Goal: Information Seeking & Learning: Learn about a topic

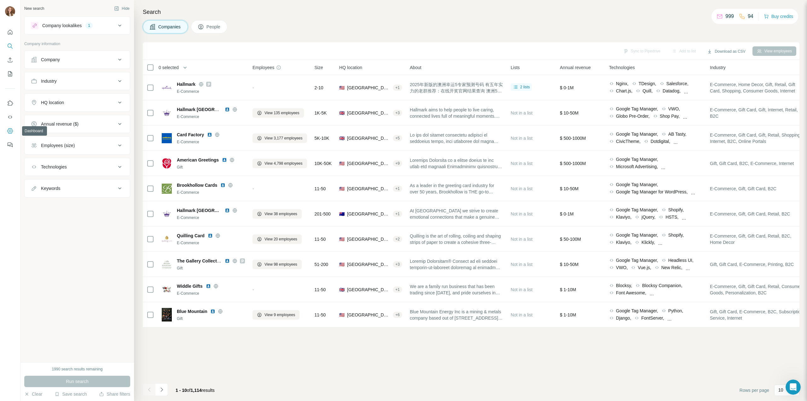
scroll to position [228, 0]
click at [10, 118] on icon "Use Surfe API" at bounding box center [10, 117] width 6 height 6
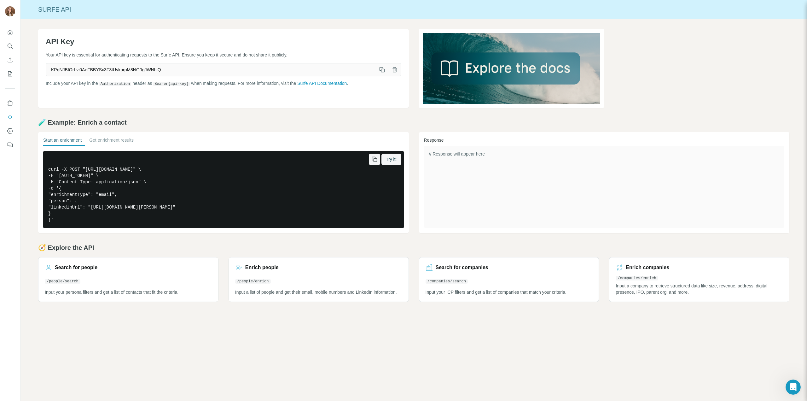
drag, startPoint x: 200, startPoint y: 168, endPoint x: 146, endPoint y: 165, distance: 54.0
click at [146, 165] on pre "curl -X POST "https://api.surfe.com/v1/people/enrichments" \ -H "Authorization:…" at bounding box center [223, 189] width 361 height 77
click at [499, 67] on img at bounding box center [511, 68] width 185 height 79
click at [379, 71] on icon "button" at bounding box center [382, 70] width 6 height 6
click at [8, 43] on button "Search" at bounding box center [10, 45] width 10 height 11
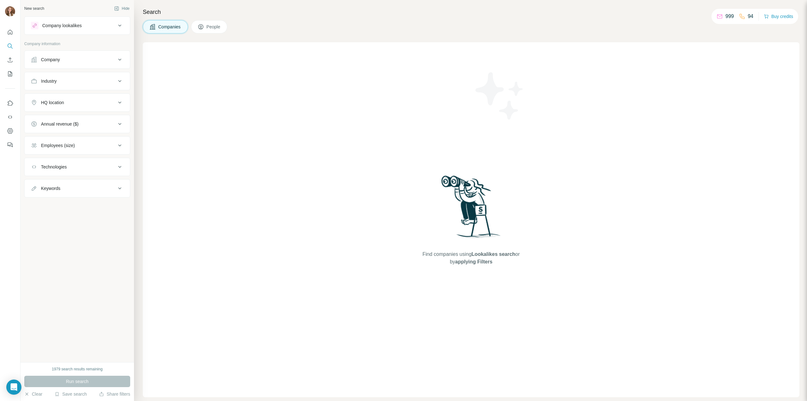
click at [68, 105] on button "HQ location" at bounding box center [77, 102] width 105 height 15
click at [67, 118] on input "text" at bounding box center [77, 118] width 93 height 11
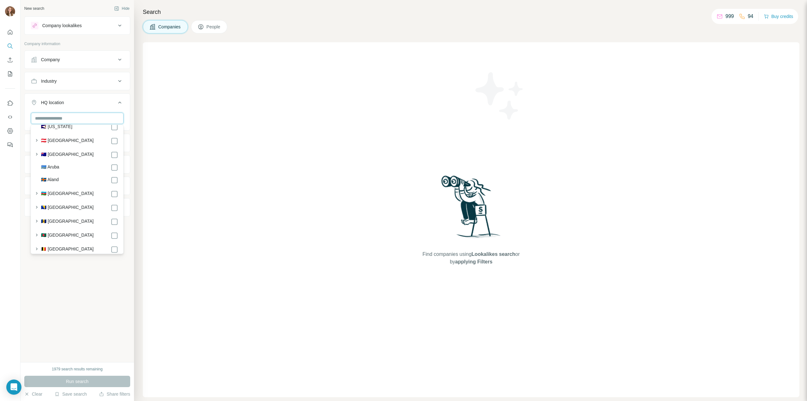
scroll to position [158, 0]
click at [71, 66] on button "Company" at bounding box center [77, 59] width 105 height 15
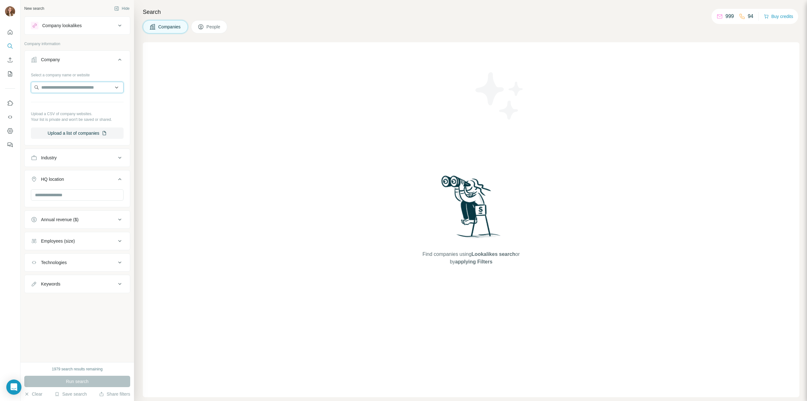
click at [64, 84] on input "text" at bounding box center [77, 87] width 93 height 11
type input "**********"
click at [69, 105] on p "personalizationmall.com" at bounding box center [66, 107] width 35 height 6
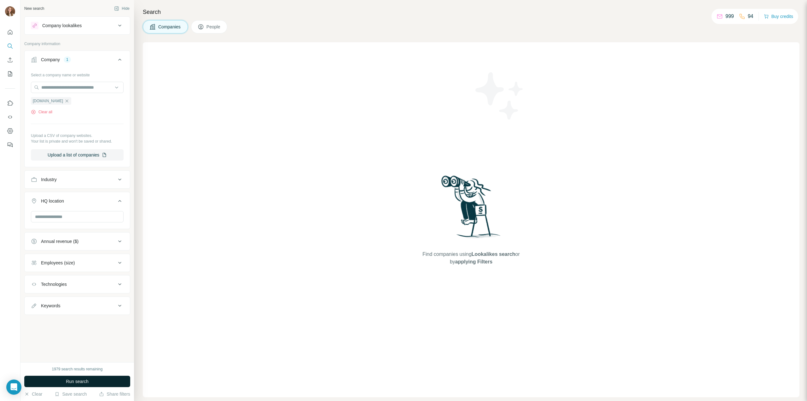
click at [103, 376] on button "Run search" at bounding box center [77, 380] width 106 height 11
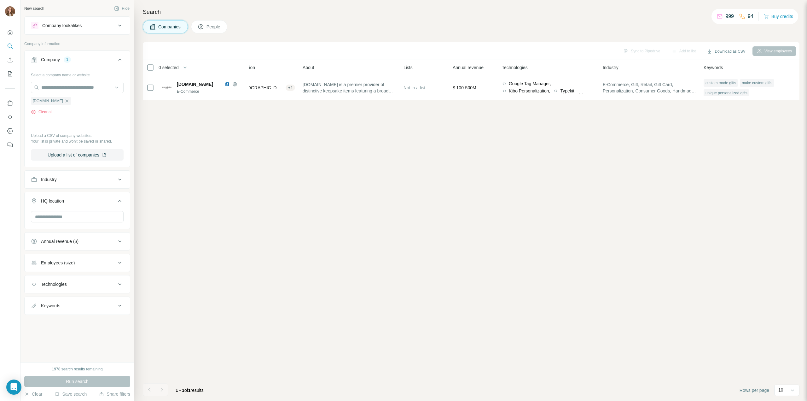
scroll to position [0, 108]
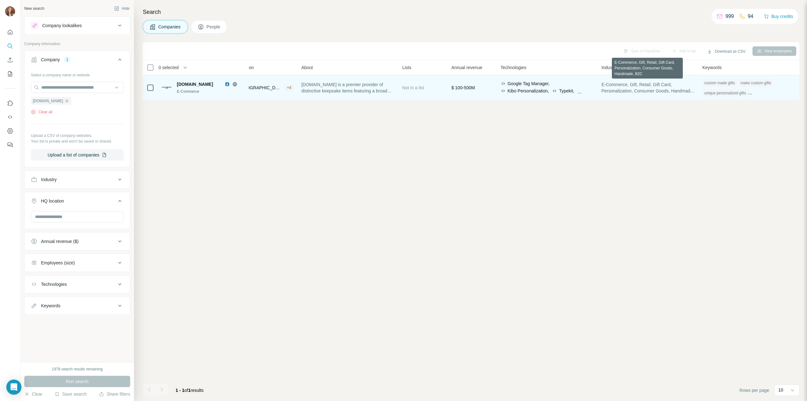
click at [659, 82] on span "E-Commerce, Gift, Retail, Gift Card, Personalization, Consumer Goods, Handmade,…" at bounding box center [648, 87] width 93 height 13
click at [643, 87] on span "E-Commerce, Gift, Retail, Gift Card, Personalization, Consumer Goods, Handmade,…" at bounding box center [648, 87] width 93 height 13
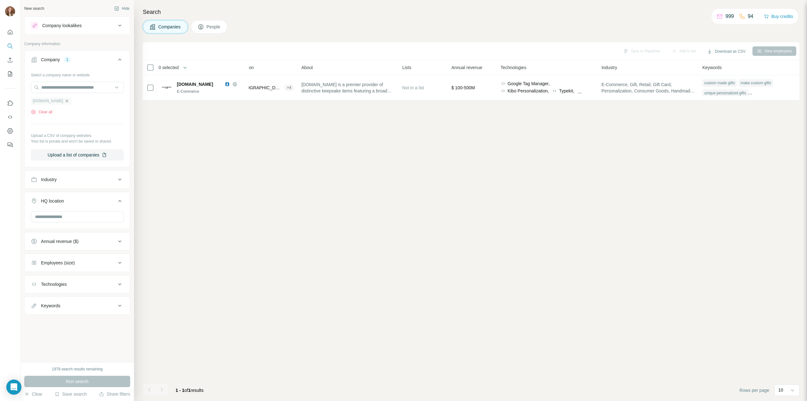
click at [69, 99] on icon "button" at bounding box center [66, 100] width 5 height 5
click at [70, 86] on input "text" at bounding box center [77, 87] width 93 height 11
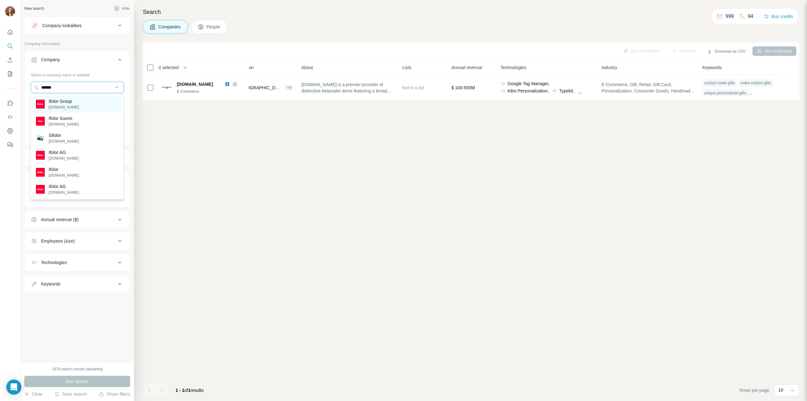
type input "******"
click at [75, 104] on div "Ifolor Group ifolor.com" at bounding box center [77, 104] width 90 height 17
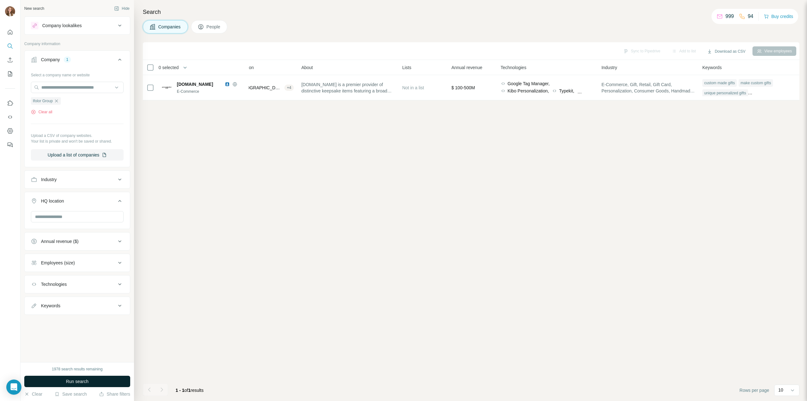
click at [70, 385] on button "Run search" at bounding box center [77, 380] width 106 height 11
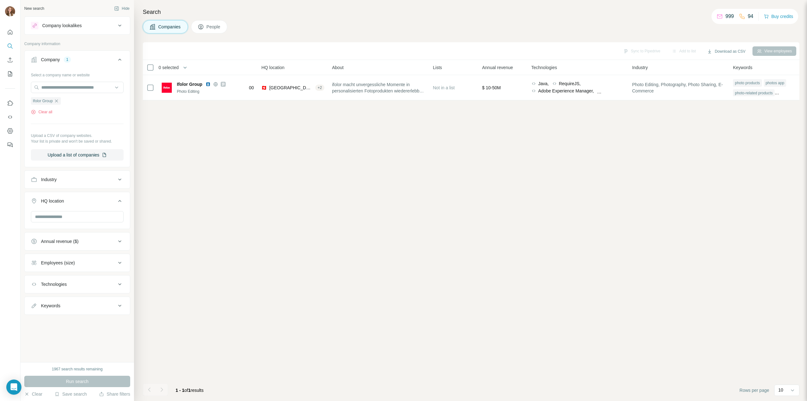
scroll to position [0, 94]
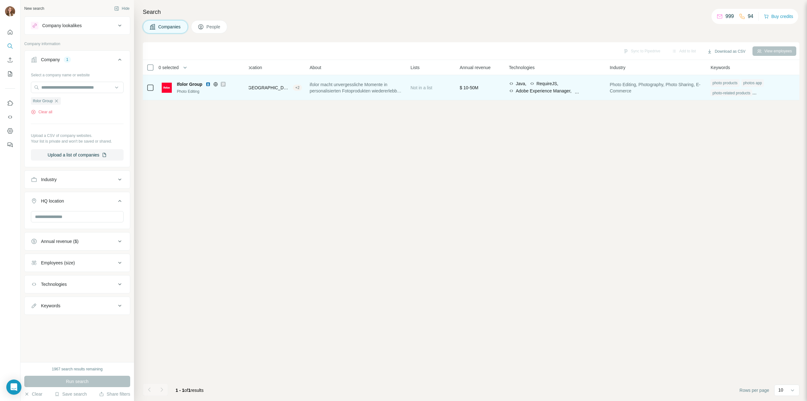
click at [665, 86] on span "Photo Editing, Photography, Photo Sharing, E-Commerce" at bounding box center [656, 87] width 93 height 13
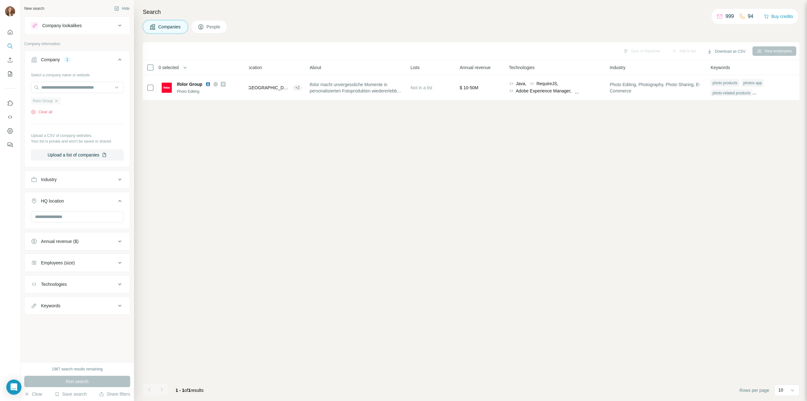
click at [61, 100] on div "Ifolor Group" at bounding box center [46, 101] width 30 height 8
click at [54, 87] on input "text" at bounding box center [77, 87] width 93 height 11
type input "**********"
click at [68, 98] on p "personalizationmall.com" at bounding box center [66, 101] width 35 height 6
click at [85, 383] on span "Run search" at bounding box center [77, 381] width 23 height 6
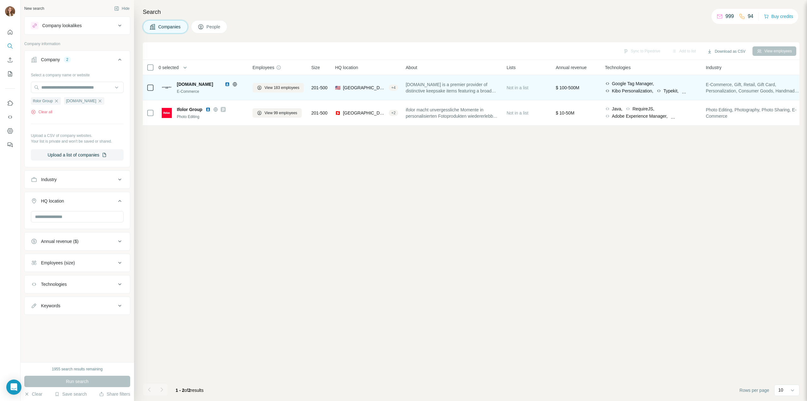
click at [736, 92] on span "E-Commerce, Gift, Retail, Gift Card, Personalization, Consumer Goods, Handmade,…" at bounding box center [752, 87] width 93 height 13
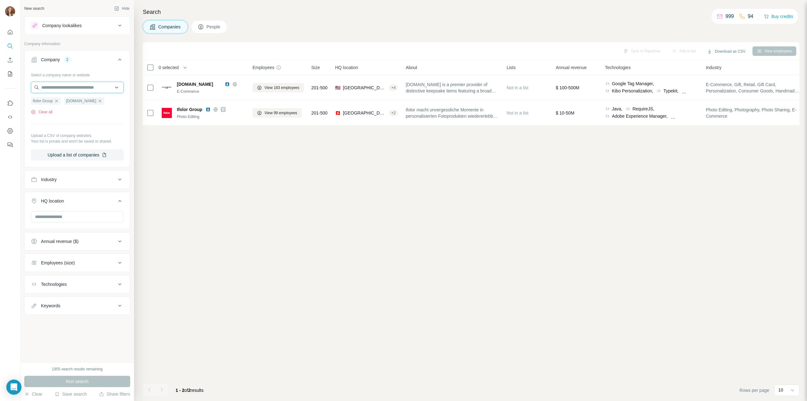
click at [57, 87] on input "text" at bounding box center [77, 87] width 93 height 11
type input "***"
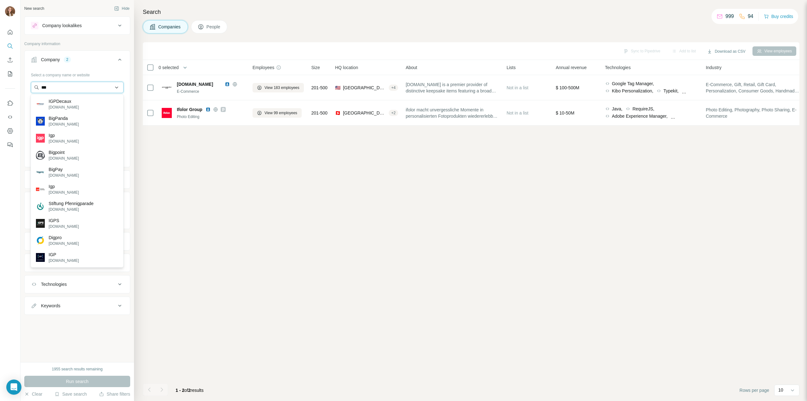
drag, startPoint x: 57, startPoint y: 87, endPoint x: 39, endPoint y: 87, distance: 18.3
click at [39, 87] on input "***" at bounding box center [77, 87] width 93 height 11
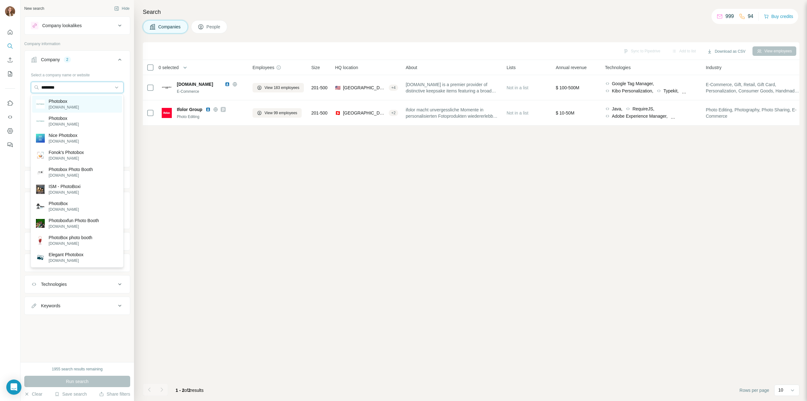
type input "********"
click at [68, 99] on p "Photobox" at bounding box center [64, 101] width 30 height 6
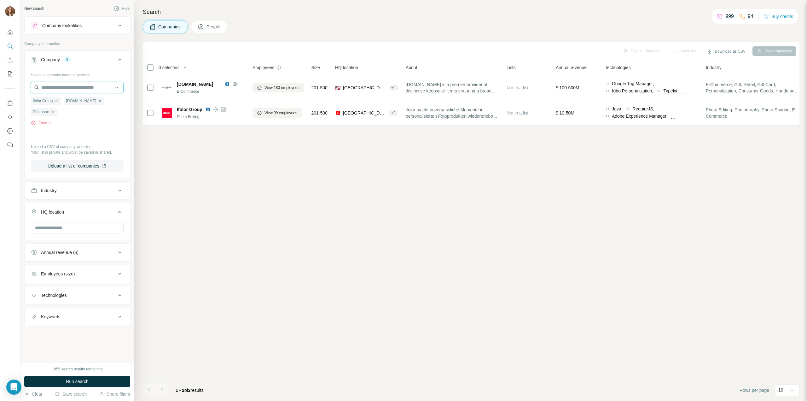
click at [86, 83] on input "text" at bounding box center [77, 87] width 93 height 11
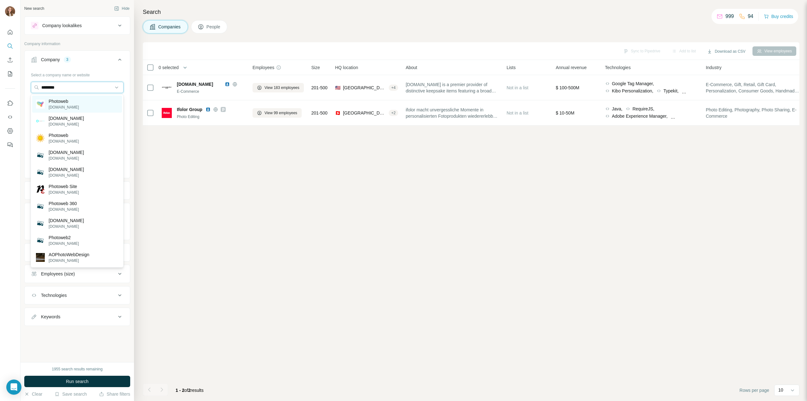
type input "********"
click at [73, 103] on div "Photoweb photoweb.fr" at bounding box center [77, 104] width 90 height 17
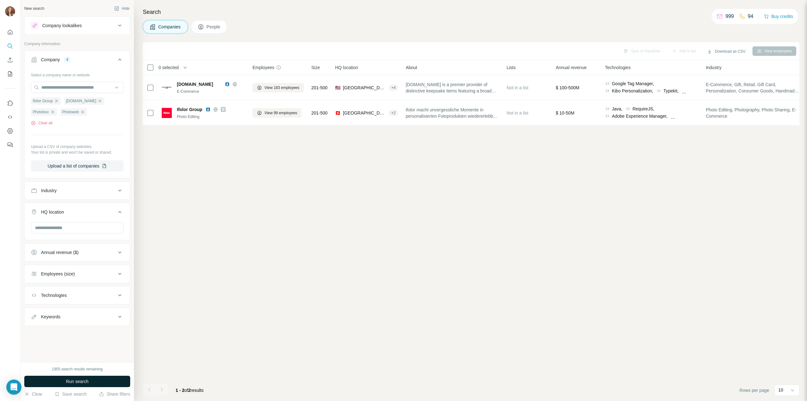
click at [98, 381] on button "Run search" at bounding box center [77, 380] width 106 height 11
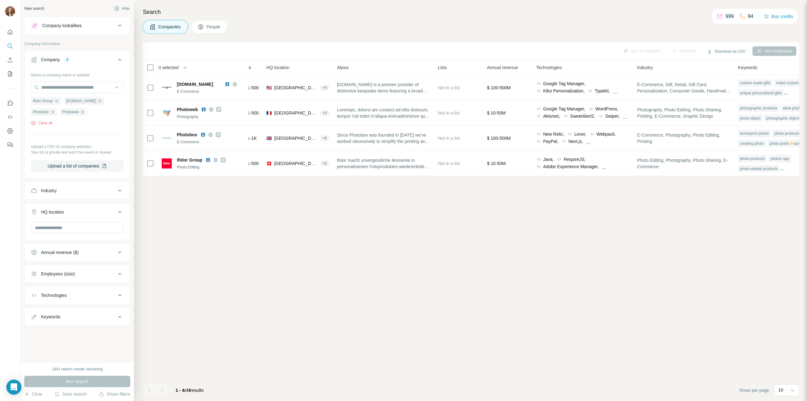
scroll to position [0, 71]
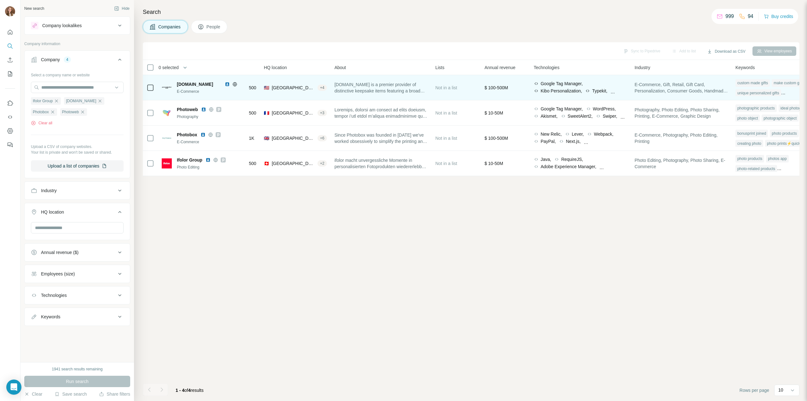
click at [234, 84] on icon at bounding box center [234, 84] width 5 height 5
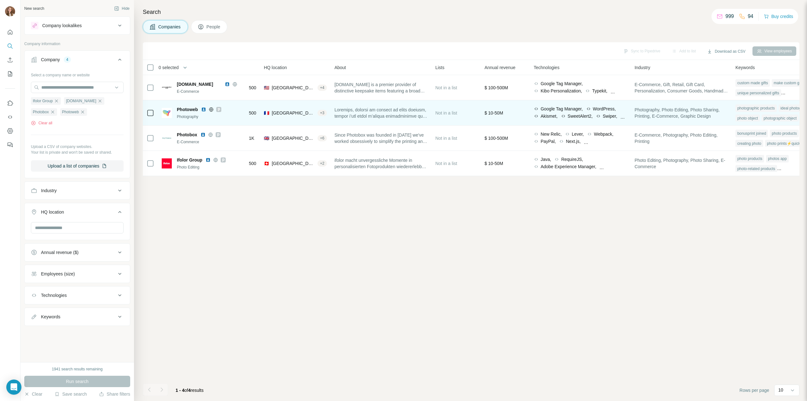
click at [220, 110] on icon at bounding box center [219, 109] width 4 height 5
click at [212, 109] on icon at bounding box center [211, 109] width 4 height 0
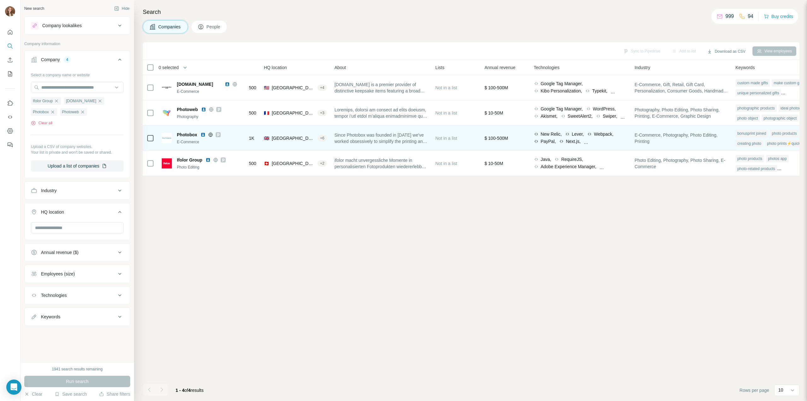
click at [209, 135] on icon at bounding box center [210, 134] width 5 height 5
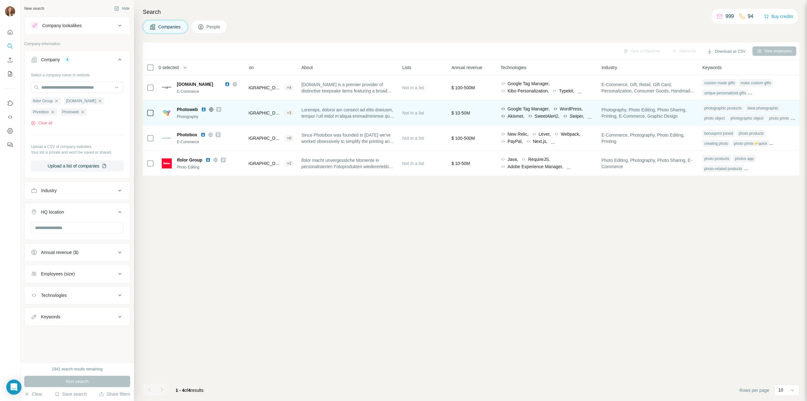
scroll to position [0, 111]
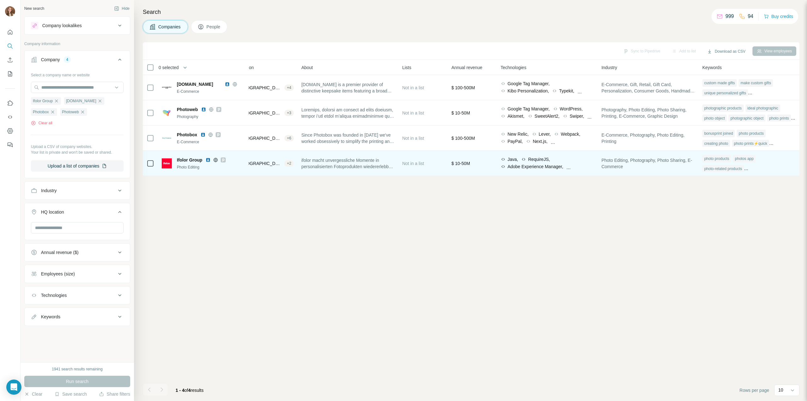
click at [744, 168] on div "photo-related products" at bounding box center [723, 169] width 42 height 8
click at [736, 158] on div "photos app" at bounding box center [744, 159] width 22 height 8
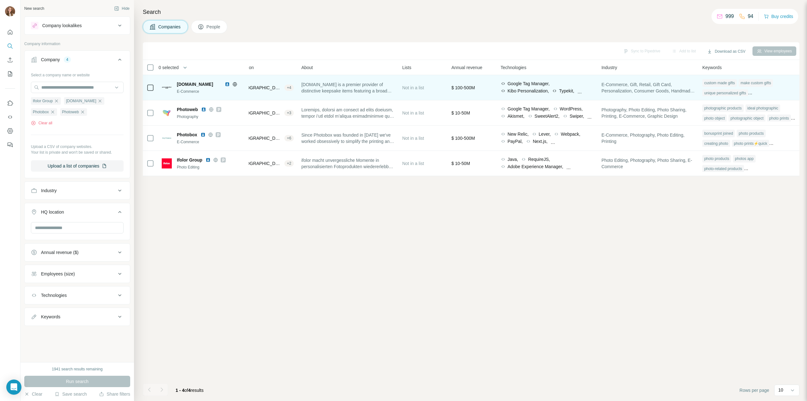
click at [725, 89] on div "unique personalized gifts" at bounding box center [725, 93] width 46 height 8
click at [740, 89] on div "unique personalized gifts" at bounding box center [725, 93] width 46 height 8
click at [753, 89] on div "custom made gifts make custom gifts unique personalized gifts personalized gift…" at bounding box center [748, 88] width 93 height 20
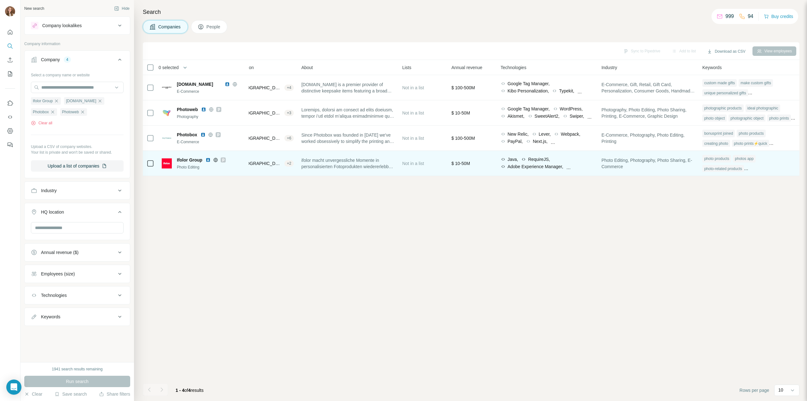
click at [661, 175] on td "Photo Editing, Photography, Photo Sharing, E-Commerce" at bounding box center [648, 163] width 101 height 25
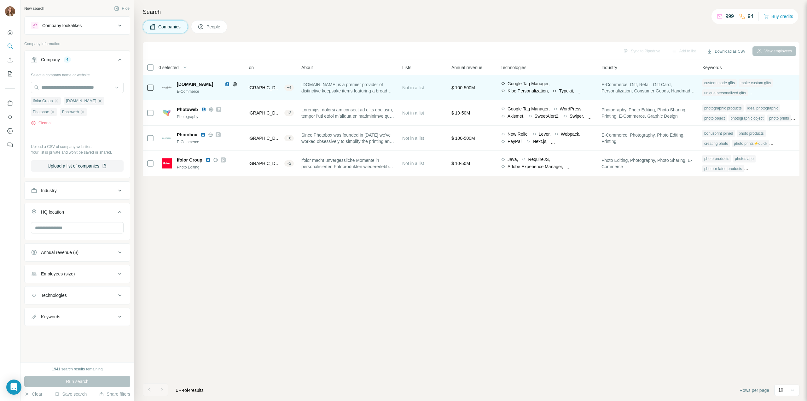
click at [729, 86] on div "custom made gifts" at bounding box center [719, 83] width 34 height 8
click at [752, 94] on div "custom made gifts make custom gifts unique personalized gifts personalized gift…" at bounding box center [748, 88] width 93 height 20
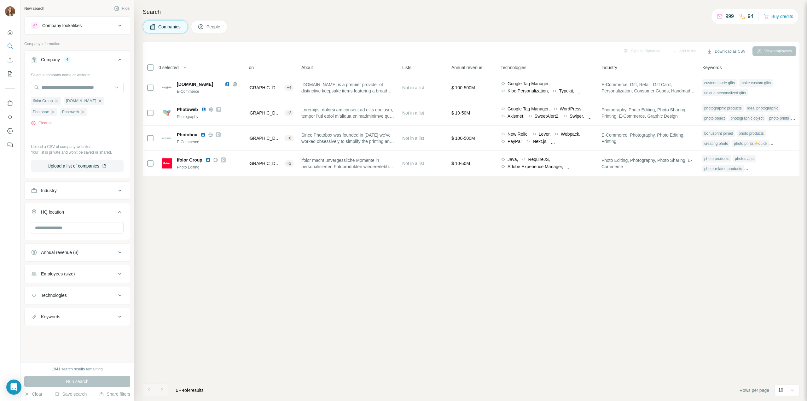
click at [69, 28] on div "Company lookalikes" at bounding box center [61, 25] width 39 height 6
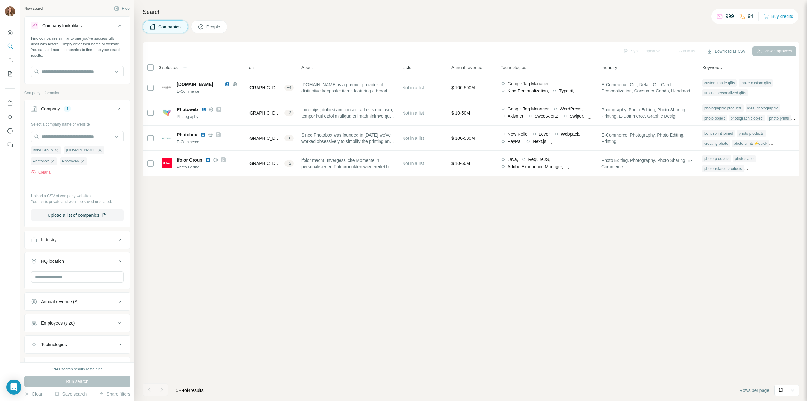
scroll to position [28, 0]
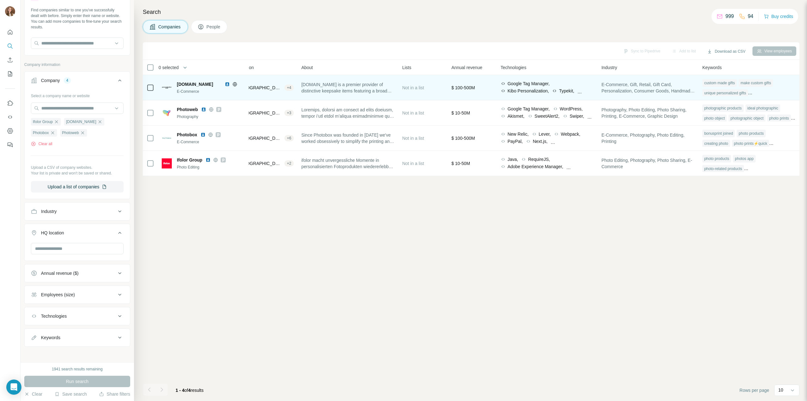
click at [206, 82] on span "personalizationmall.com" at bounding box center [195, 84] width 36 height 5
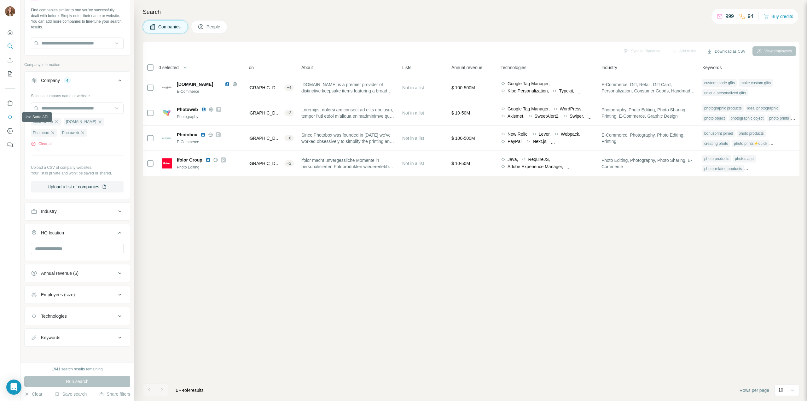
click at [8, 115] on icon "Use Surfe API" at bounding box center [10, 117] width 6 height 6
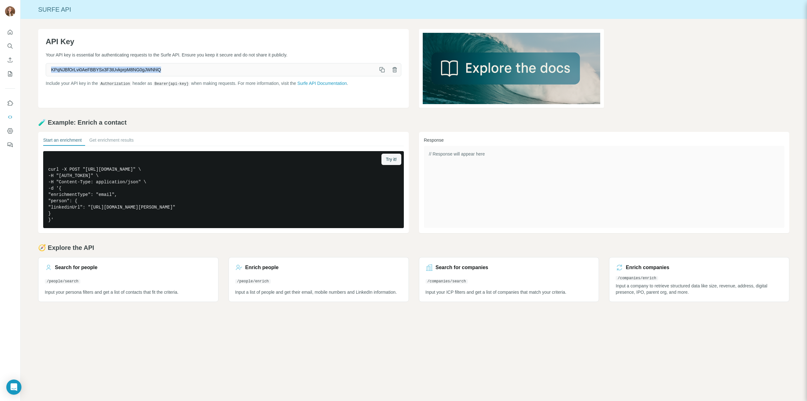
drag, startPoint x: 178, startPoint y: 69, endPoint x: 44, endPoint y: 66, distance: 133.7
click at [44, 66] on div "API Key Your API key is essential for authenticating requests to the Surfe API.…" at bounding box center [223, 68] width 371 height 79
copy span "KPqNJBfOrLvi0AeFBBYSx3F3tUvkprpM8NG0gJWNhlQ"
click at [11, 46] on icon "Search" at bounding box center [10, 46] width 4 height 4
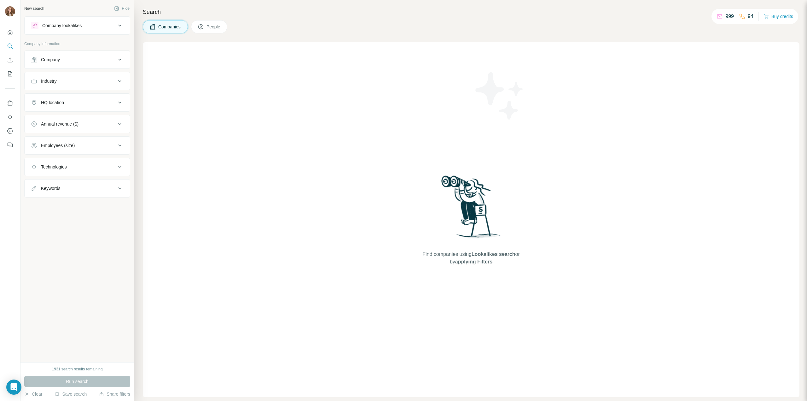
click at [70, 27] on div "Company lookalikes" at bounding box center [61, 25] width 39 height 6
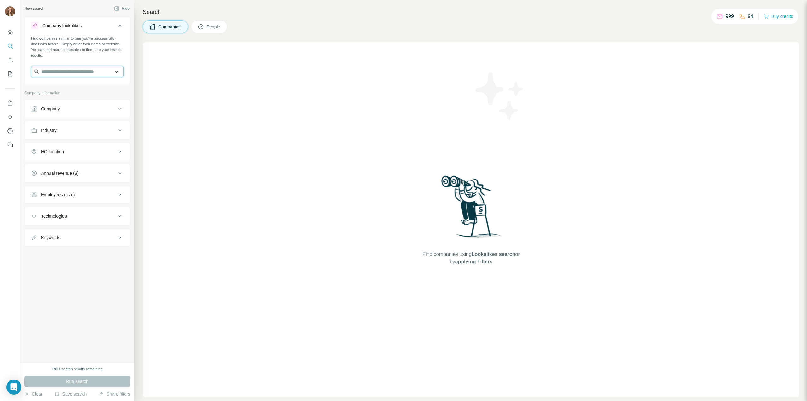
click at [66, 68] on input "text" at bounding box center [77, 71] width 93 height 11
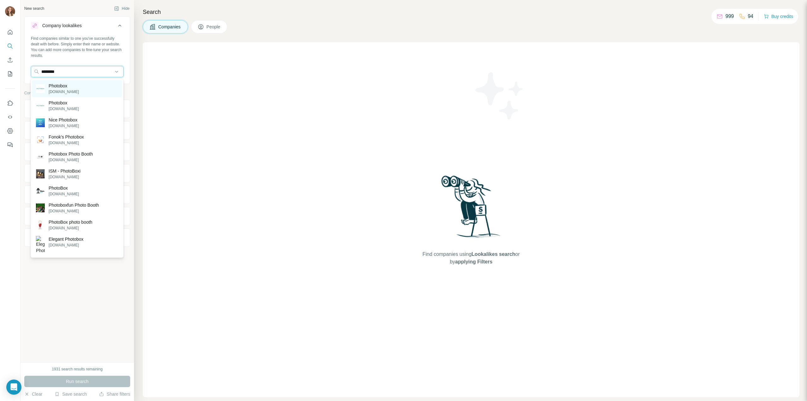
type input "********"
click at [76, 86] on div "Photobox photobox.co.uk" at bounding box center [77, 88] width 90 height 17
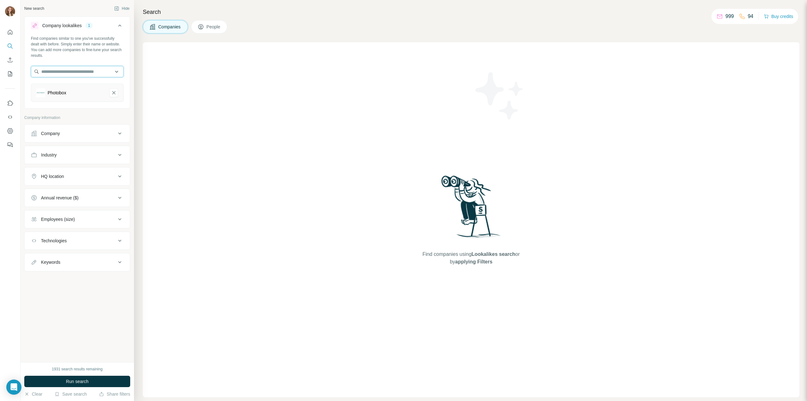
click at [58, 72] on input "text" at bounding box center [77, 71] width 93 height 11
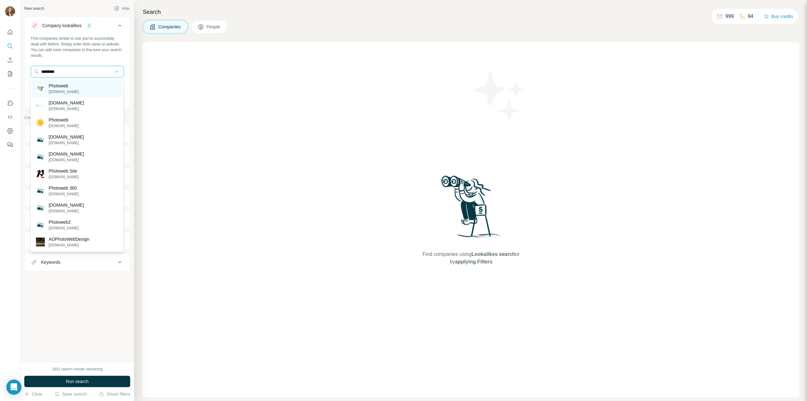
type input "********"
click at [71, 85] on div "Photoweb photoweb.fr" at bounding box center [77, 88] width 90 height 17
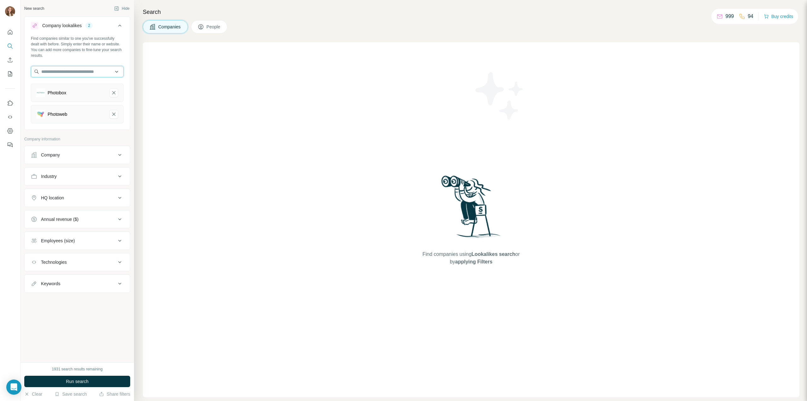
click at [65, 74] on input "text" at bounding box center [77, 71] width 93 height 11
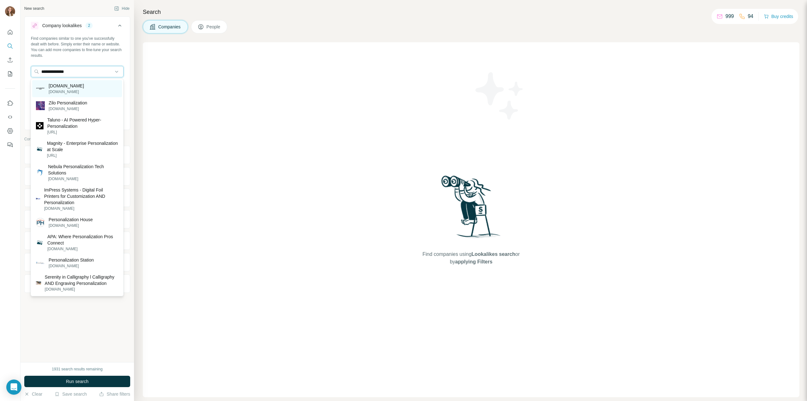
type input "**********"
click at [70, 87] on p "personalizationmall.com" at bounding box center [66, 86] width 35 height 6
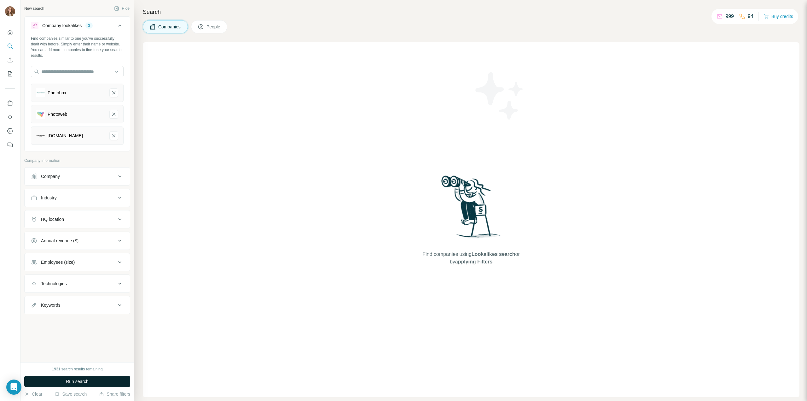
click at [87, 383] on span "Run search" at bounding box center [77, 381] width 23 height 6
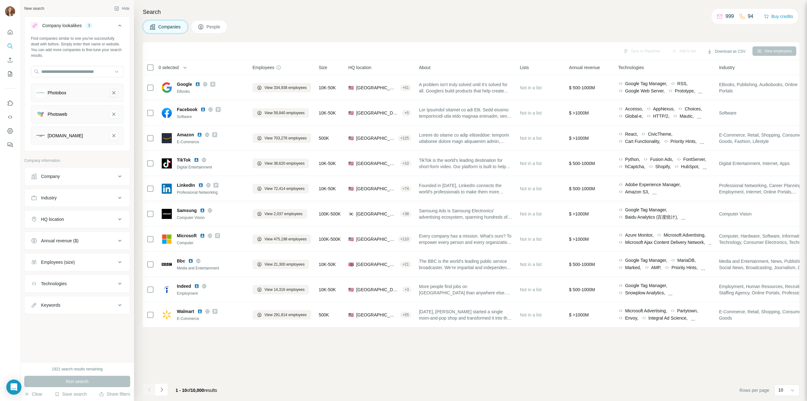
click at [115, 92] on icon "Photobox-remove-button" at bounding box center [114, 93] width 6 height 6
click at [115, 92] on icon "Photoweb-remove-button" at bounding box center [114, 93] width 6 height 6
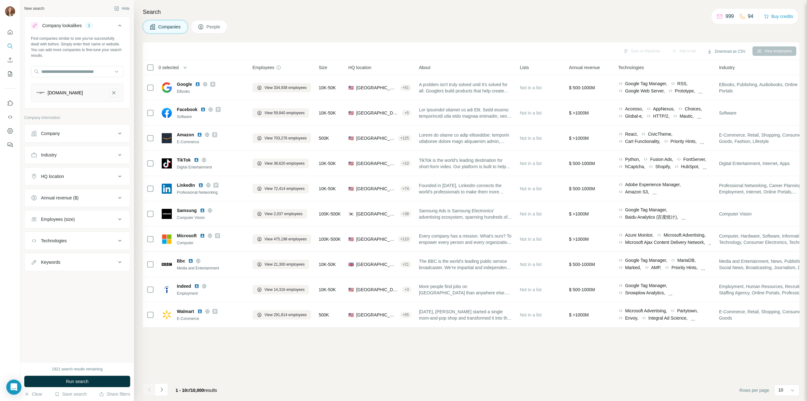
click at [115, 93] on icon "personalizationmall.com-remove-button" at bounding box center [114, 93] width 6 height 6
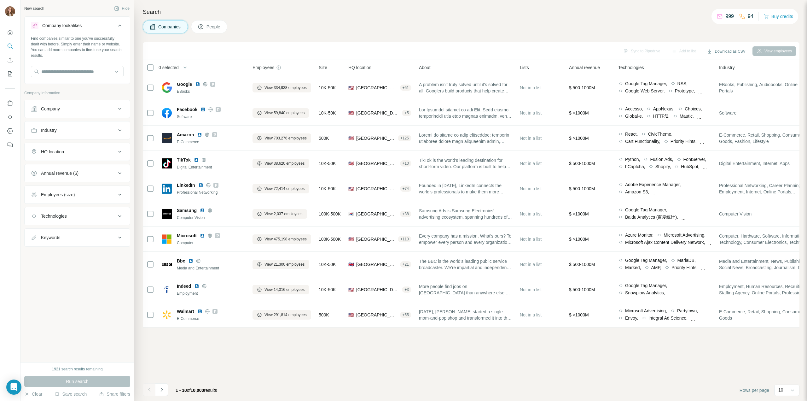
click at [92, 107] on div "Company" at bounding box center [73, 109] width 85 height 6
click at [64, 134] on input "text" at bounding box center [77, 136] width 93 height 11
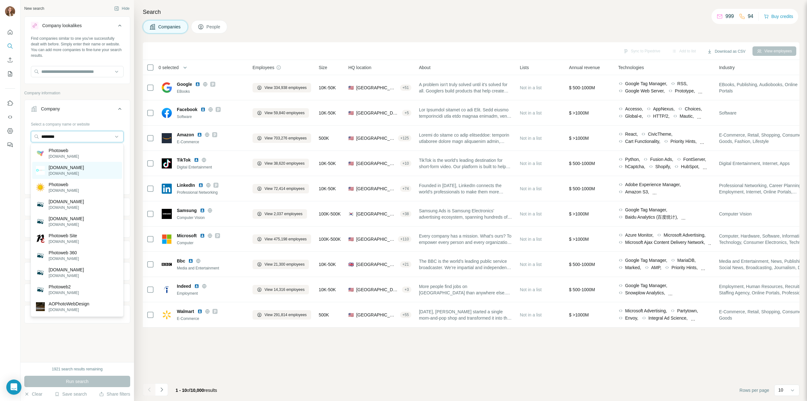
type input "********"
click at [66, 165] on p "photoweb.hotels" at bounding box center [66, 167] width 35 height 6
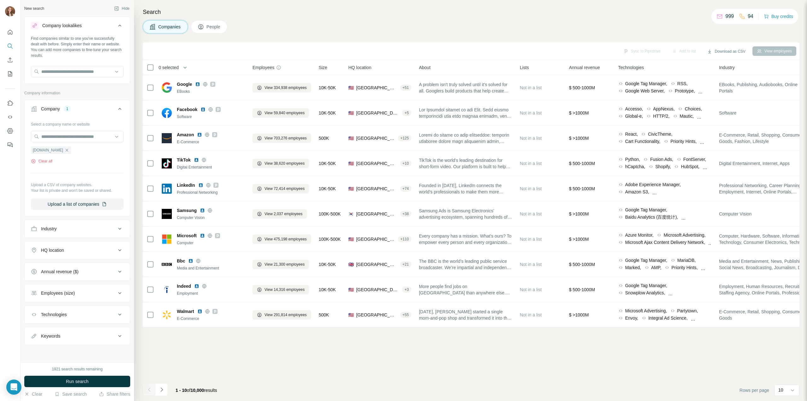
click at [68, 151] on icon "button" at bounding box center [66, 150] width 5 height 5
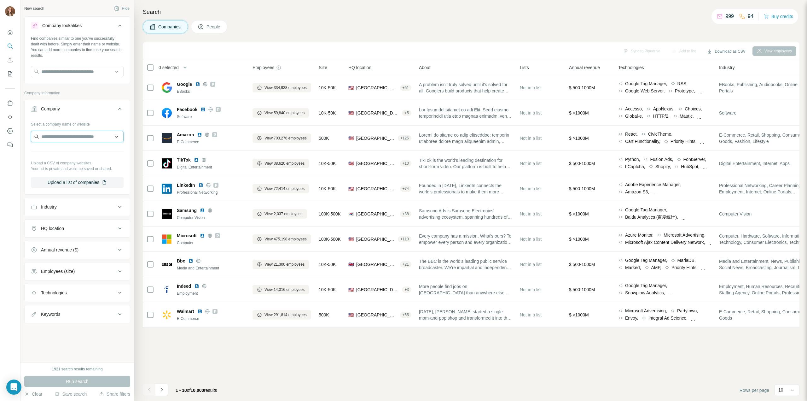
click at [61, 138] on input "text" at bounding box center [77, 136] width 93 height 11
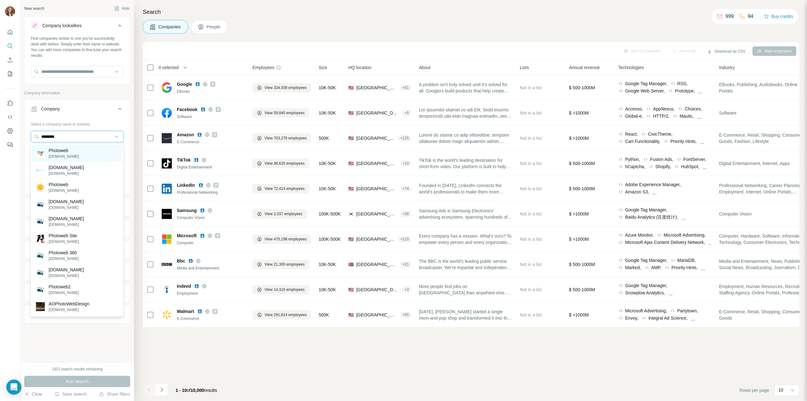
type input "********"
click at [60, 149] on p "Photoweb" at bounding box center [64, 150] width 30 height 6
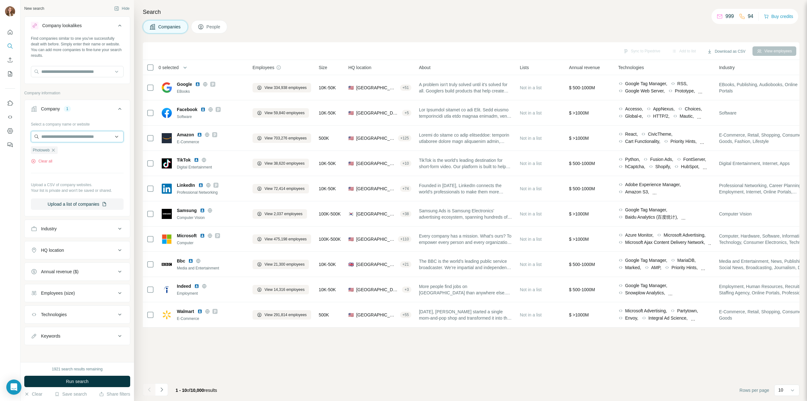
click at [63, 136] on input "text" at bounding box center [77, 136] width 93 height 11
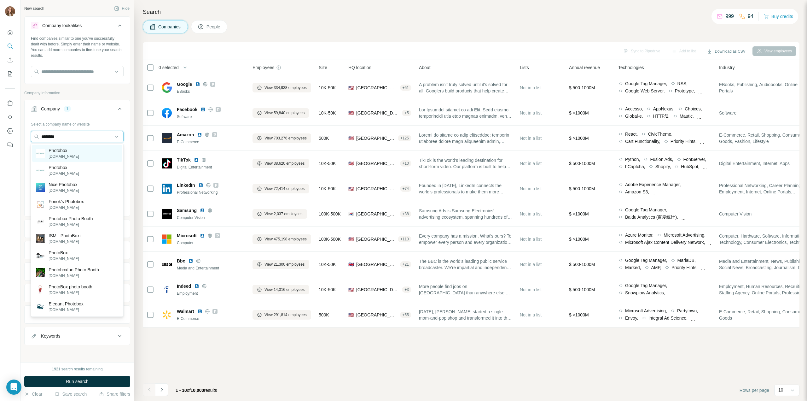
type input "********"
click at [64, 149] on p "Photobox" at bounding box center [64, 150] width 30 height 6
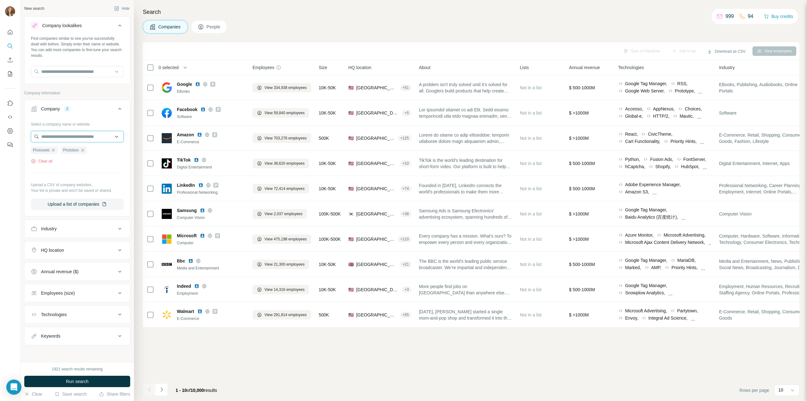
click at [63, 138] on input "text" at bounding box center [77, 136] width 93 height 11
type input "**********"
click at [74, 152] on p "personalizationmall.com" at bounding box center [66, 150] width 35 height 6
click at [83, 377] on button "Run search" at bounding box center [77, 380] width 106 height 11
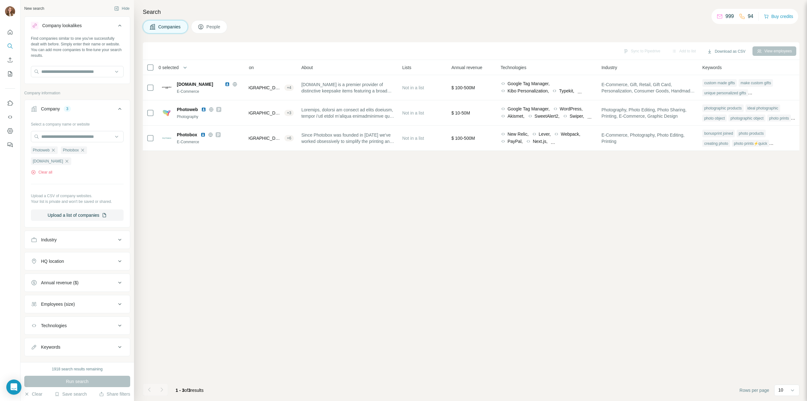
scroll to position [0, 111]
drag, startPoint x: 655, startPoint y: 154, endPoint x: 782, endPoint y: 157, distance: 127.4
click at [782, 157] on div "Sync to Pipedrive Add to list Download as CSV View employees 0 selected Compani…" at bounding box center [471, 221] width 657 height 358
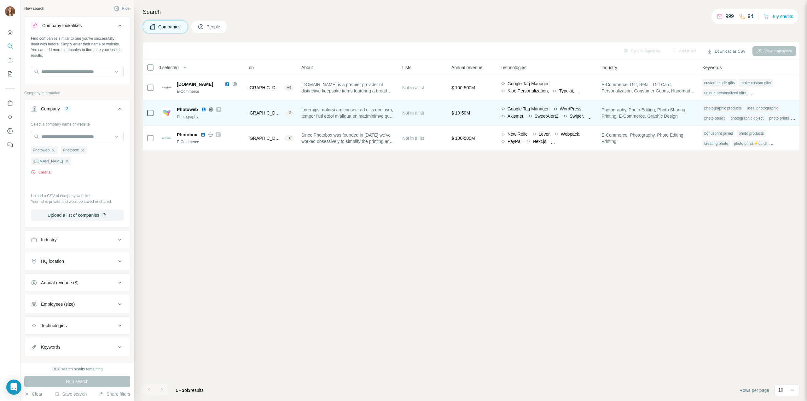
click at [219, 109] on icon at bounding box center [219, 109] width 4 height 5
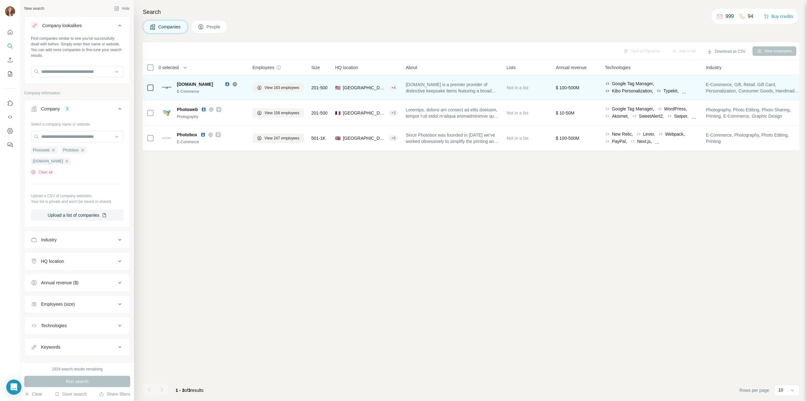
scroll to position [0, 111]
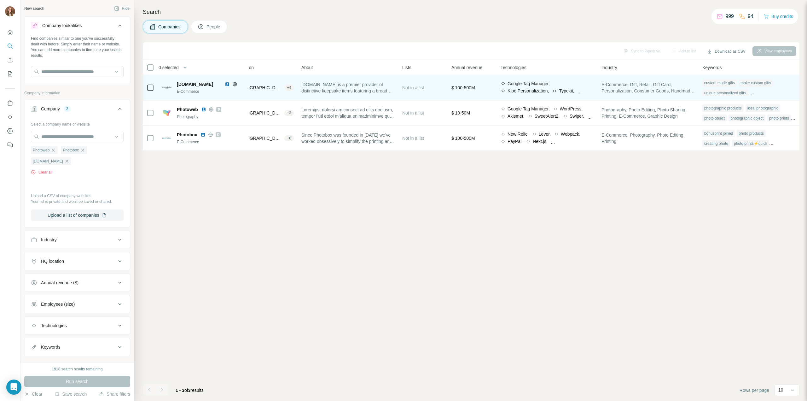
click at [540, 90] on span "Kibo Personalization," at bounding box center [529, 91] width 42 height 6
click at [575, 89] on div "Google Tag Manager, Kibo Personalization, Typekit, Microsoft ASP.NET, Microsoft…" at bounding box center [547, 87] width 93 height 15
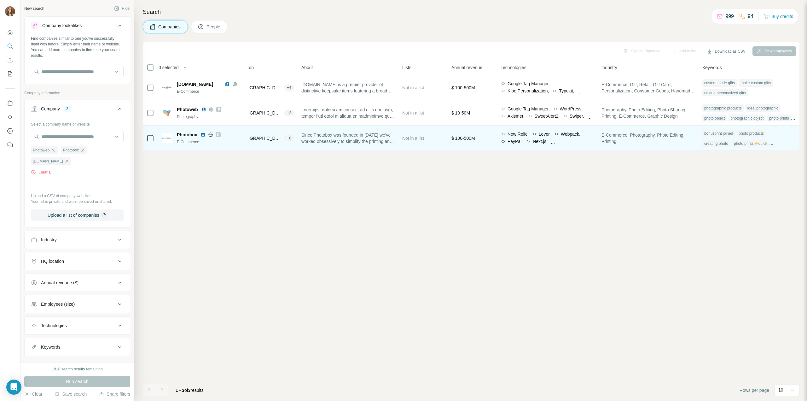
click at [548, 143] on div "New Relic, Lever, Webpack, PayPal, Next.js, Cart Functionality, Stackbit, Nginx…" at bounding box center [547, 138] width 93 height 15
click at [549, 143] on div "New Relic, Lever, Webpack, PayPal, Next.js, Cart Functionality, Stackbit, Nginx…" at bounding box center [547, 138] width 93 height 15
click at [548, 144] on div "Next.js," at bounding box center [537, 141] width 22 height 6
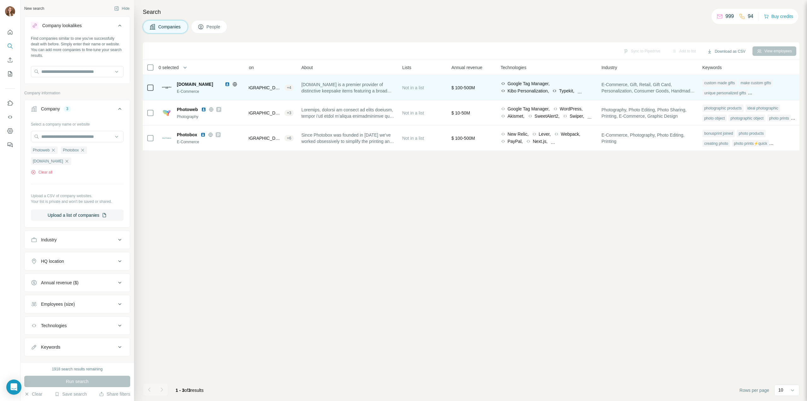
drag, startPoint x: 517, startPoint y: 88, endPoint x: 522, endPoint y: 86, distance: 4.7
click at [519, 87] on div "Google Tag Manager, Kibo Personalization, Typekit, Microsoft ASP.NET, Microsoft…" at bounding box center [547, 87] width 93 height 15
click at [522, 86] on span "Google Tag Manager," at bounding box center [529, 83] width 42 height 6
click at [544, 89] on span "Kibo Personalization," at bounding box center [529, 91] width 42 height 6
click at [574, 91] on div "Typekit," at bounding box center [563, 91] width 22 height 6
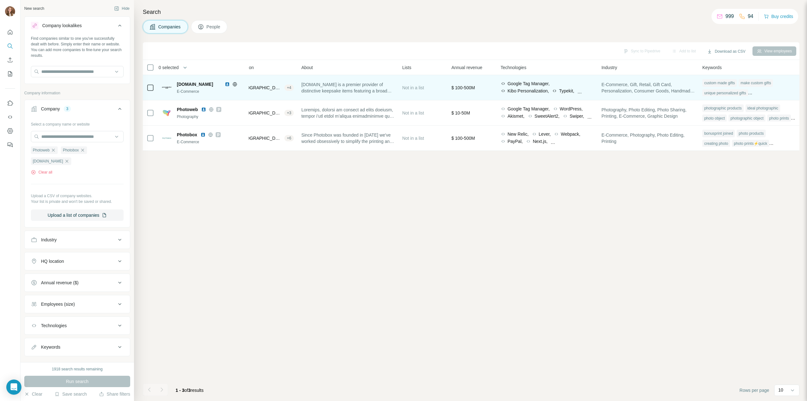
click at [574, 91] on div "Typekit," at bounding box center [563, 91] width 22 height 6
click at [654, 89] on span "E-Commerce, Gift, Retail, Gift Card, Personalization, Consumer Goods, Handmade,…" at bounding box center [648, 87] width 93 height 13
drag, startPoint x: 654, startPoint y: 89, endPoint x: 660, endPoint y: 90, distance: 5.1
click at [655, 89] on span "E-Commerce, Gift, Retail, Gift Card, Personalization, Consumer Goods, Handmade,…" at bounding box center [648, 87] width 93 height 13
click at [660, 90] on span "E-Commerce, Gift, Retail, Gift Card, Personalization, Consumer Goods, Handmade,…" at bounding box center [648, 87] width 93 height 13
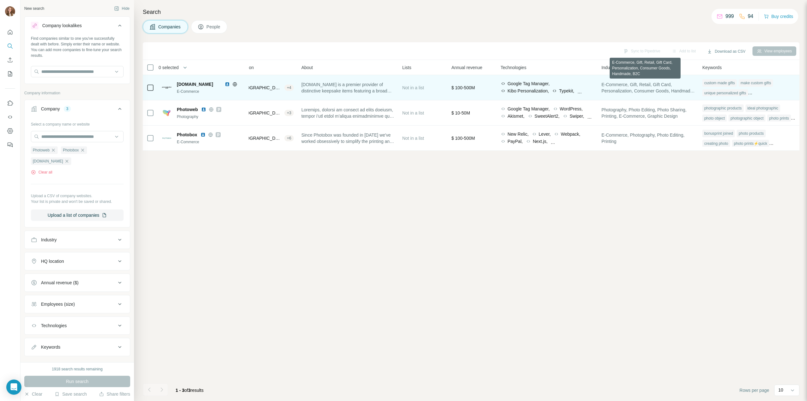
click at [678, 88] on span "E-Commerce, Gift, Retail, Gift Card, Personalization, Consumer Goods, Handmade,…" at bounding box center [648, 87] width 93 height 13
click at [648, 85] on span "E-Commerce, Gift, Retail, Gift Card, Personalization, Consumer Goods, Handmade,…" at bounding box center [648, 87] width 93 height 13
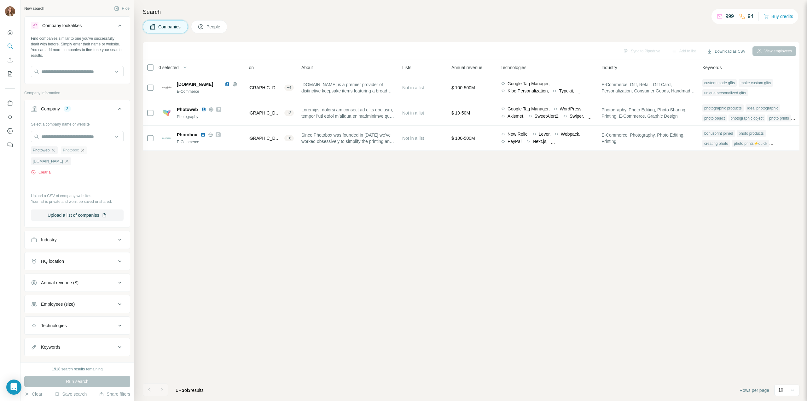
click at [85, 151] on icon "button" at bounding box center [82, 150] width 5 height 5
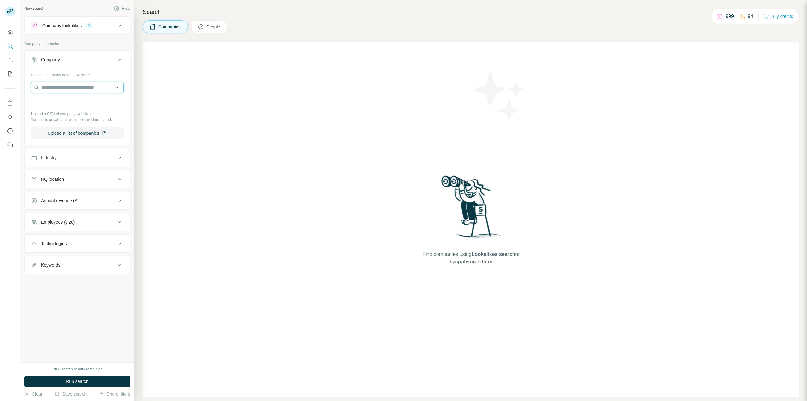
click at [64, 90] on input "text" at bounding box center [77, 87] width 93 height 11
paste input "**********"
type input "**********"
click at [82, 107] on div "Stasera in TV staseraintv.com" at bounding box center [77, 104] width 90 height 17
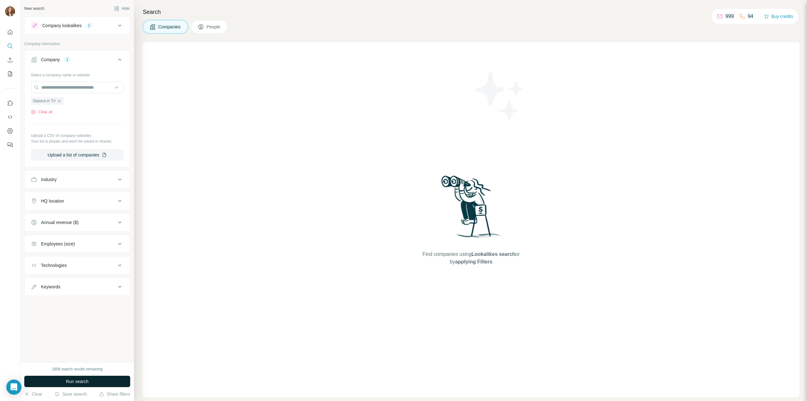
click at [81, 382] on span "Run search" at bounding box center [77, 381] width 23 height 6
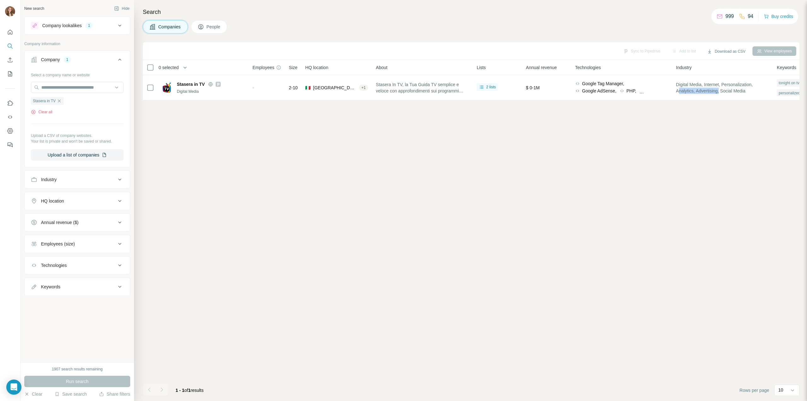
drag, startPoint x: 679, startPoint y: 104, endPoint x: 725, endPoint y: 104, distance: 46.0
click at [725, 104] on div "Sync to Pipedrive Add to list Download as CSV View employees 0 selected Compani…" at bounding box center [471, 221] width 657 height 358
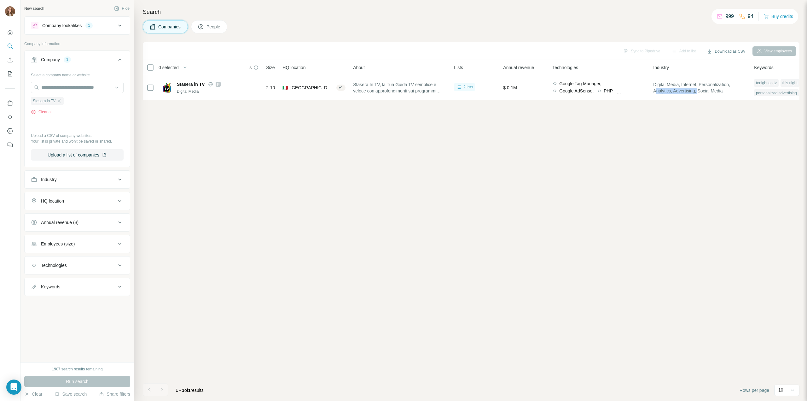
scroll to position [0, 42]
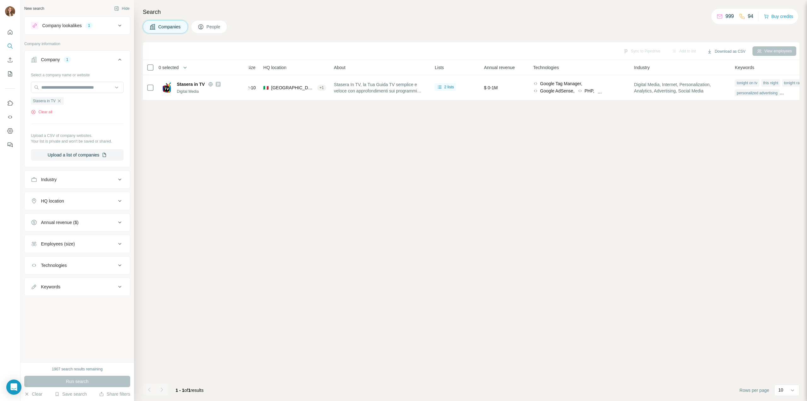
click at [695, 134] on div "Sync to Pipedrive Add to list Download as CSV View employees 0 selected Compani…" at bounding box center [471, 221] width 657 height 358
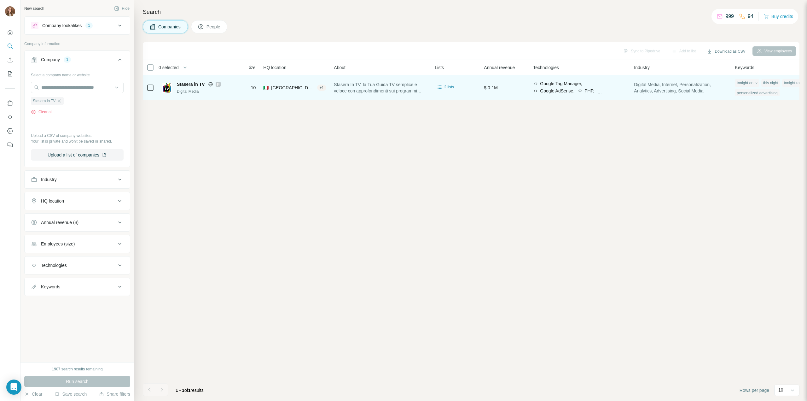
click at [698, 87] on span "Digital Media, Internet, Personalization, Analytics, Advertising, Social Media" at bounding box center [680, 87] width 93 height 13
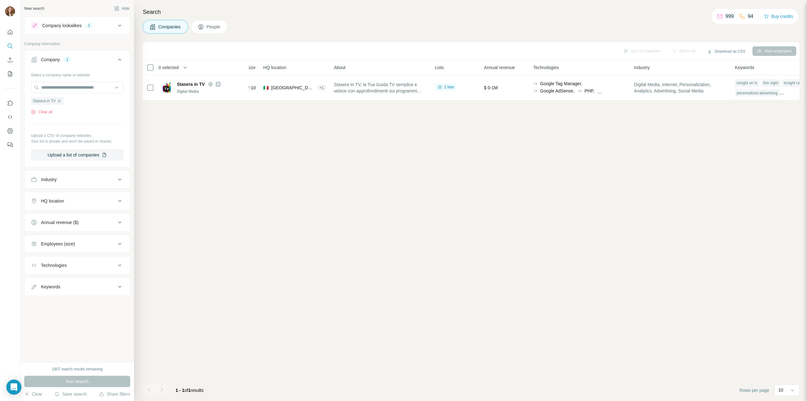
click at [47, 183] on button "Industry" at bounding box center [77, 179] width 105 height 15
click at [61, 194] on input at bounding box center [74, 195] width 78 height 7
type input "*****"
click at [66, 231] on div "Photo Sharing" at bounding box center [77, 231] width 82 height 6
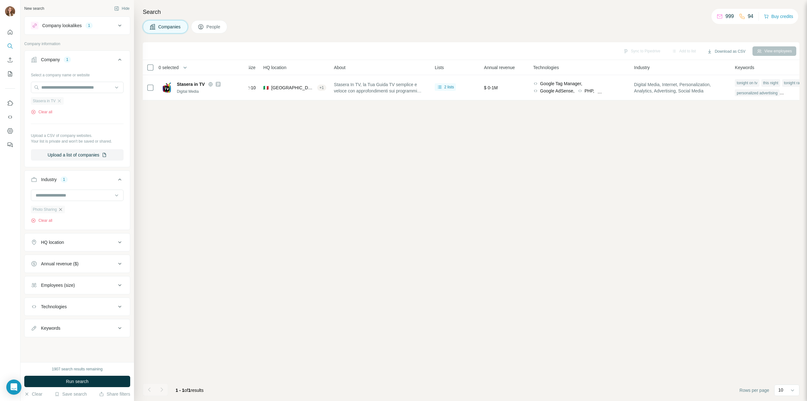
click at [63, 101] on div "Stasera in TV" at bounding box center [47, 101] width 33 height 8
click at [60, 102] on icon "button" at bounding box center [59, 100] width 5 height 5
click at [70, 380] on span "Run search" at bounding box center [77, 381] width 23 height 6
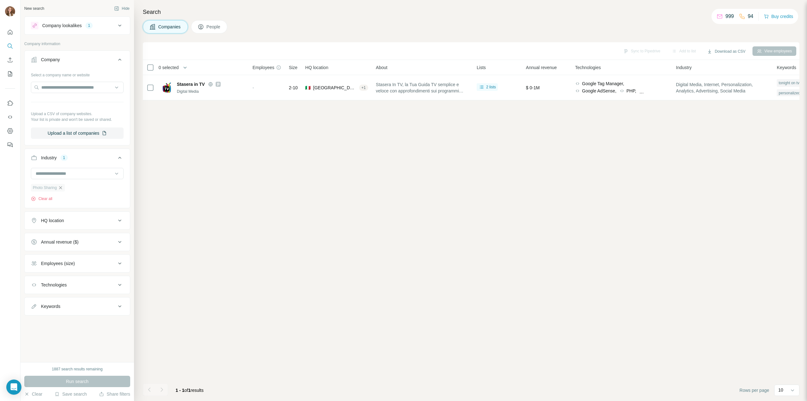
click at [96, 28] on div "Company lookalikes 1" at bounding box center [73, 26] width 85 height 8
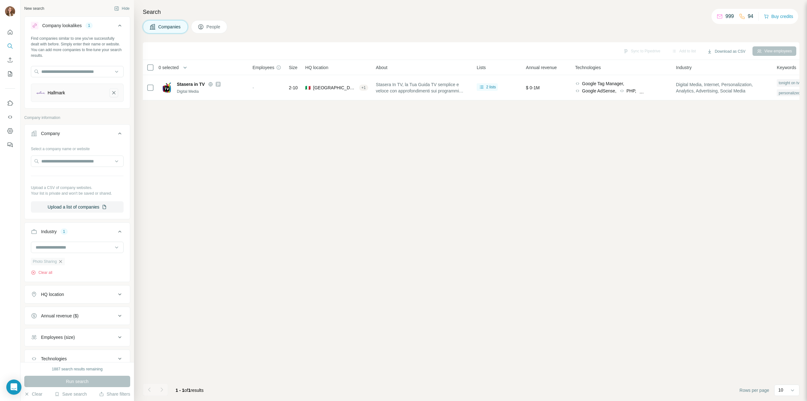
click at [112, 93] on icon "Hallmark-remove-button" at bounding box center [113, 92] width 3 height 3
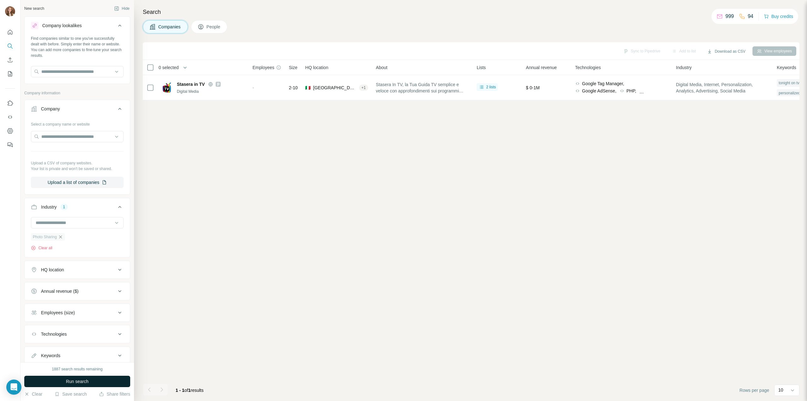
click at [77, 381] on span "Run search" at bounding box center [77, 381] width 23 height 6
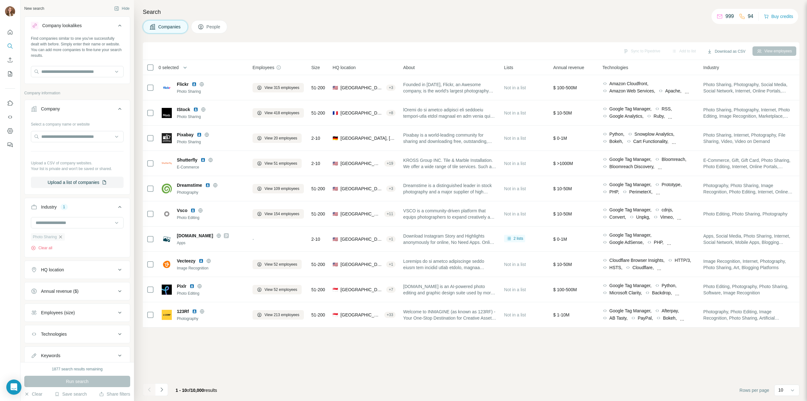
click at [62, 237] on icon "button" at bounding box center [60, 236] width 5 height 5
click at [54, 228] on div at bounding box center [77, 223] width 93 height 13
click at [55, 225] on input at bounding box center [74, 222] width 78 height 7
type input "**********"
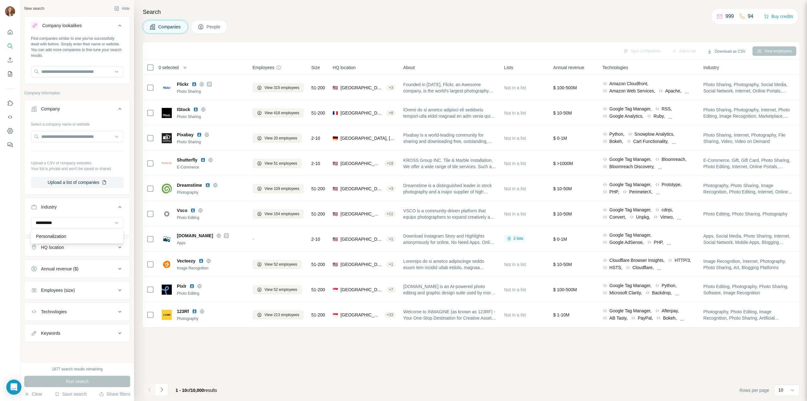
click at [58, 233] on p "Personalization" at bounding box center [51, 236] width 30 height 6
click at [65, 236] on icon "button" at bounding box center [62, 236] width 5 height 5
click at [47, 225] on div at bounding box center [74, 222] width 78 height 11
type input "*****"
click at [53, 241] on div "Photo Editing" at bounding box center [77, 235] width 90 height 11
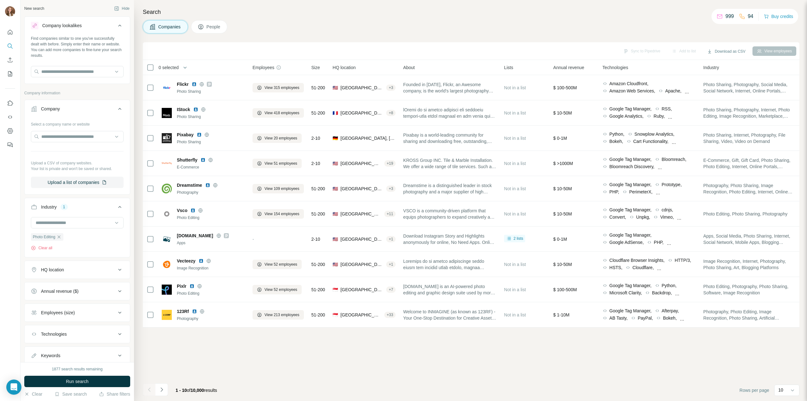
click at [84, 383] on span "Run search" at bounding box center [77, 381] width 23 height 6
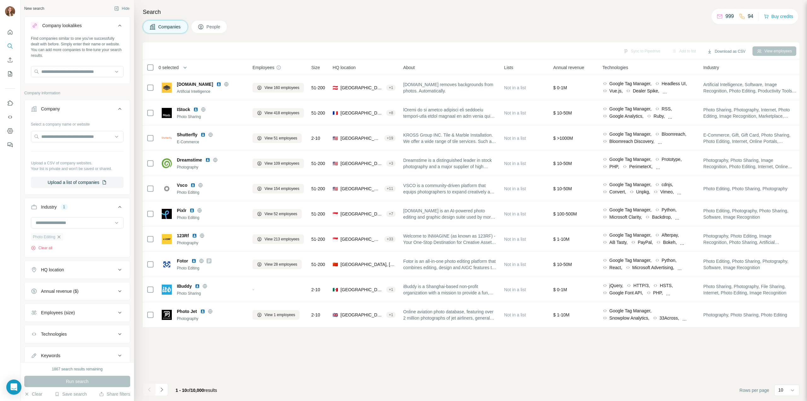
click at [58, 237] on icon "button" at bounding box center [58, 236] width 5 height 5
click at [50, 227] on div at bounding box center [74, 222] width 78 height 11
type input "**********"
click at [57, 237] on p "Personalization" at bounding box center [51, 236] width 30 height 6
click at [90, 385] on button "Run search" at bounding box center [77, 380] width 106 height 11
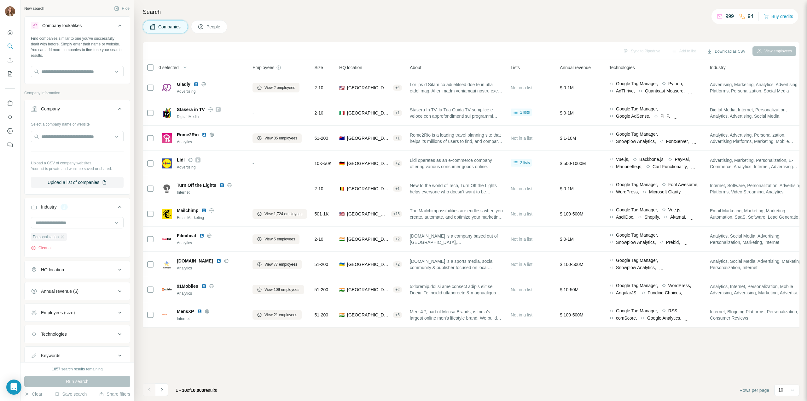
click at [170, 389] on div "1 - 10 of 10,000 results" at bounding box center [182, 390] width 79 height 14
click at [165, 391] on button "Navigate to next page" at bounding box center [161, 389] width 13 height 13
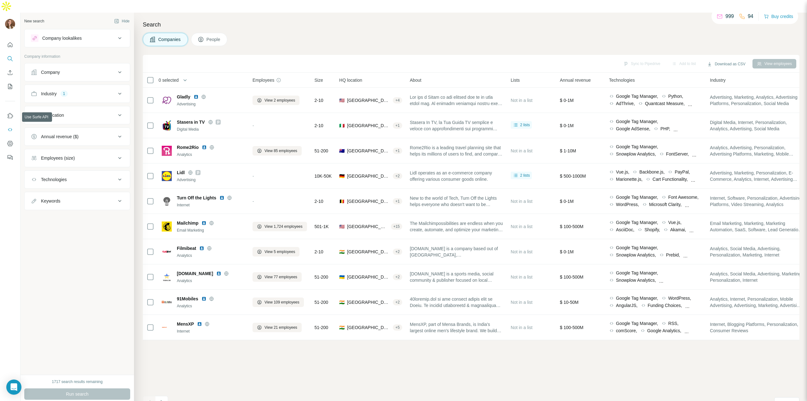
click at [12, 126] on icon "Use Surfe API" at bounding box center [10, 129] width 6 height 6
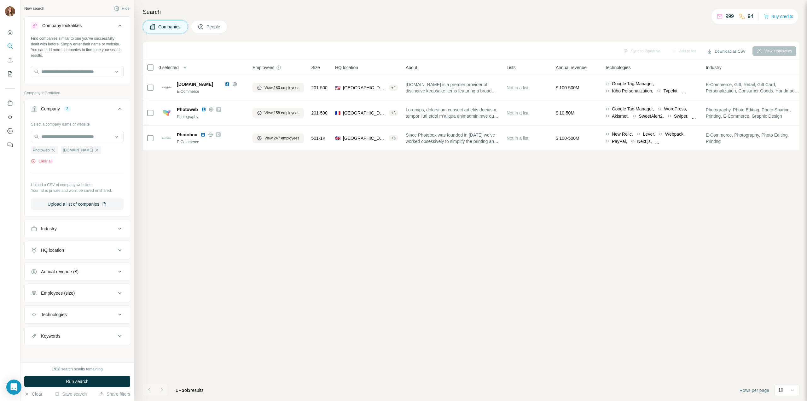
scroll to position [0, 111]
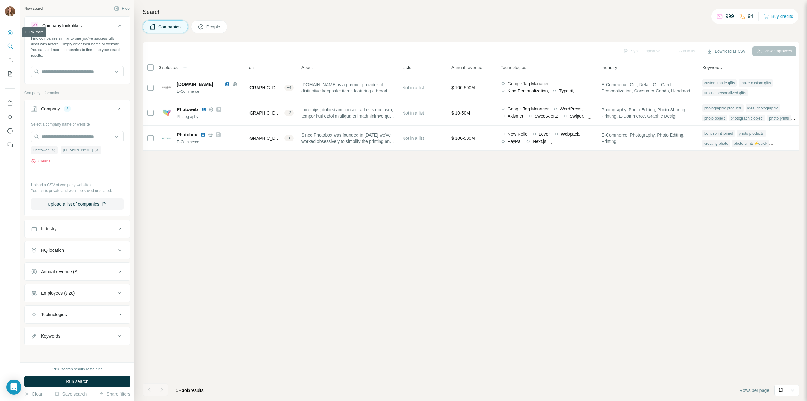
click at [9, 31] on icon "Quick start" at bounding box center [10, 32] width 5 height 5
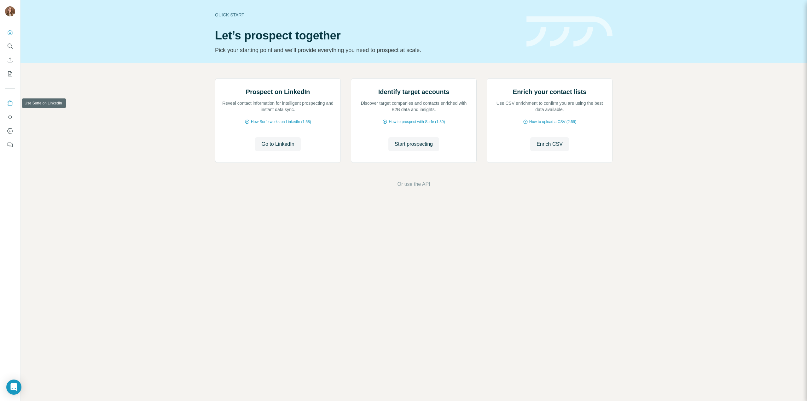
click at [8, 103] on icon "Use Surfe on LinkedIn" at bounding box center [10, 103] width 6 height 6
click at [12, 130] on icon "Dashboard" at bounding box center [10, 131] width 6 height 6
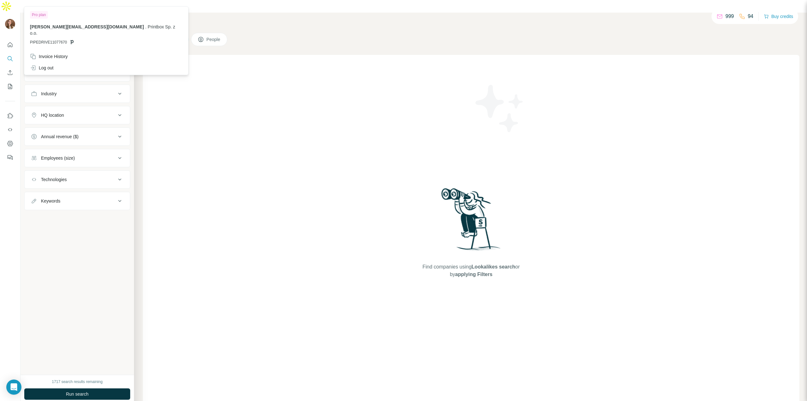
click at [9, 19] on img at bounding box center [10, 24] width 10 height 10
click at [49, 65] on div "Log out" at bounding box center [42, 68] width 24 height 6
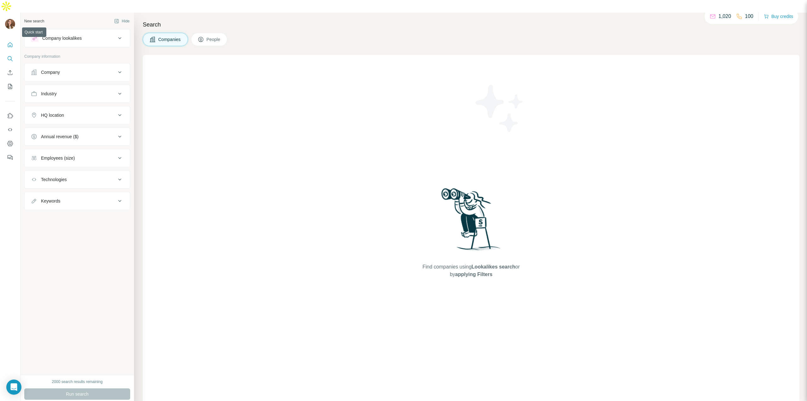
click at [8, 42] on icon "Quick start" at bounding box center [10, 45] width 6 height 6
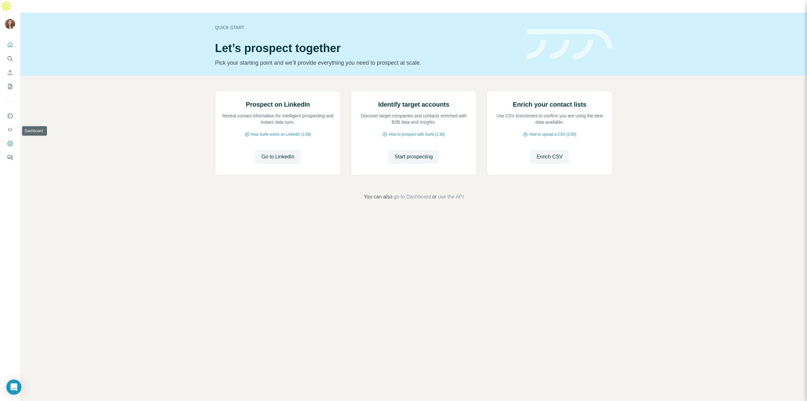
click at [8, 141] on icon "Dashboard" at bounding box center [10, 143] width 6 height 5
click at [9, 142] on icon "Dashboard" at bounding box center [10, 143] width 3 height 3
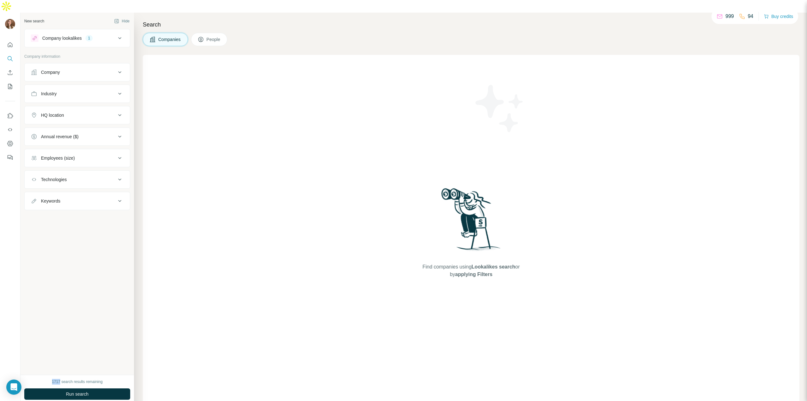
drag, startPoint x: 51, startPoint y: 368, endPoint x: 58, endPoint y: 368, distance: 6.9
click at [58, 379] on div "1717 search results remaining" at bounding box center [77, 382] width 106 height 6
copy div "1717"
click at [106, 379] on div "1717 search results remaining" at bounding box center [77, 382] width 106 height 6
drag, startPoint x: 70, startPoint y: 369, endPoint x: 49, endPoint y: 367, distance: 20.9
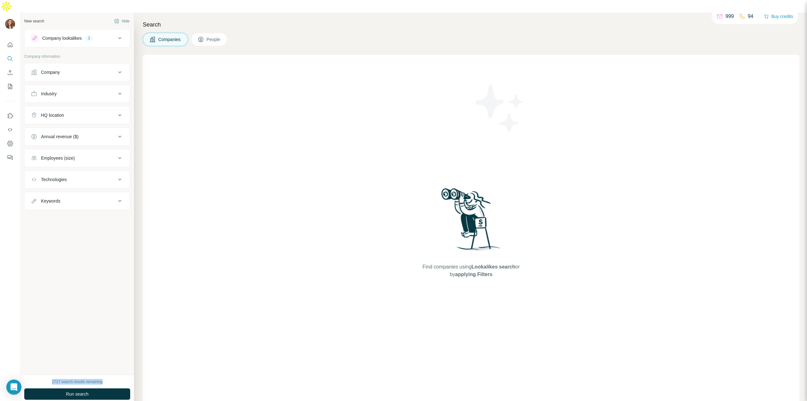
click at [49, 379] on div "1717 search results remaining" at bounding box center [77, 382] width 106 height 6
copy div "1717 search results remaining"
click at [11, 126] on icon "Use Surfe API" at bounding box center [10, 129] width 6 height 6
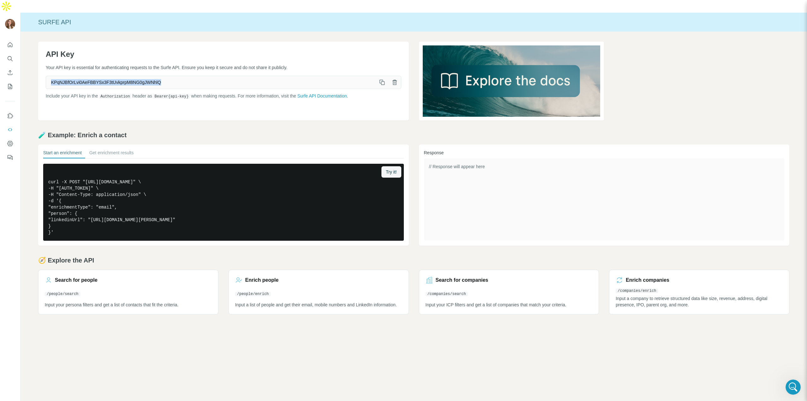
drag, startPoint x: 178, startPoint y: 68, endPoint x: 43, endPoint y: 67, distance: 135.3
click at [43, 67] on div "API Key Your API key is essential for authenticating requests to the Surfe API.…" at bounding box center [223, 81] width 371 height 79
click at [382, 79] on icon "button" at bounding box center [382, 82] width 6 height 6
click at [357, 110] on div "API Key Your API key is essential for authenticating requests to the Surfe API.…" at bounding box center [413, 178] width 787 height 293
click at [382, 79] on icon "button" at bounding box center [382, 82] width 6 height 6
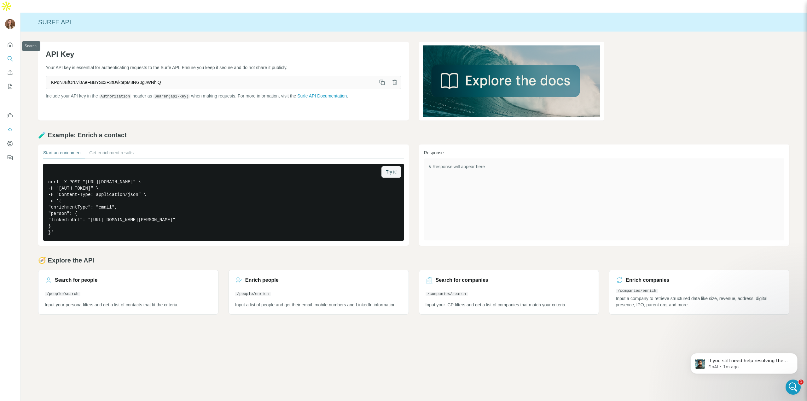
click at [8, 55] on icon "Search" at bounding box center [10, 58] width 6 height 6
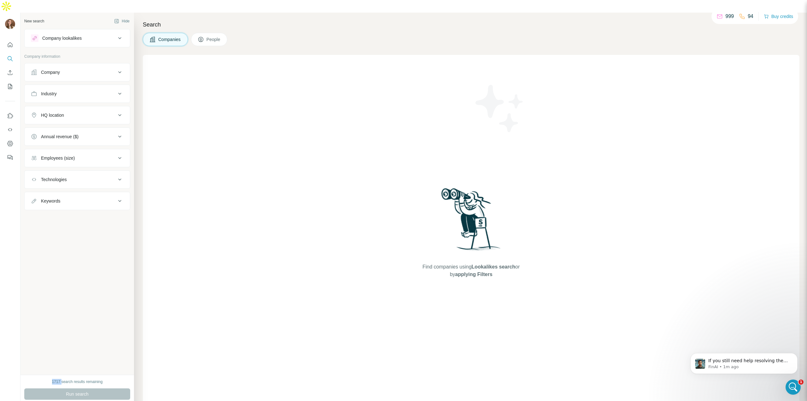
drag, startPoint x: 40, startPoint y: 367, endPoint x: 60, endPoint y: 368, distance: 19.6
click at [60, 379] on div "1717 search results remaining" at bounding box center [77, 382] width 106 height 6
click at [104, 379] on div "1717 search results remaining" at bounding box center [77, 382] width 106 height 6
